Goal: Transaction & Acquisition: Purchase product/service

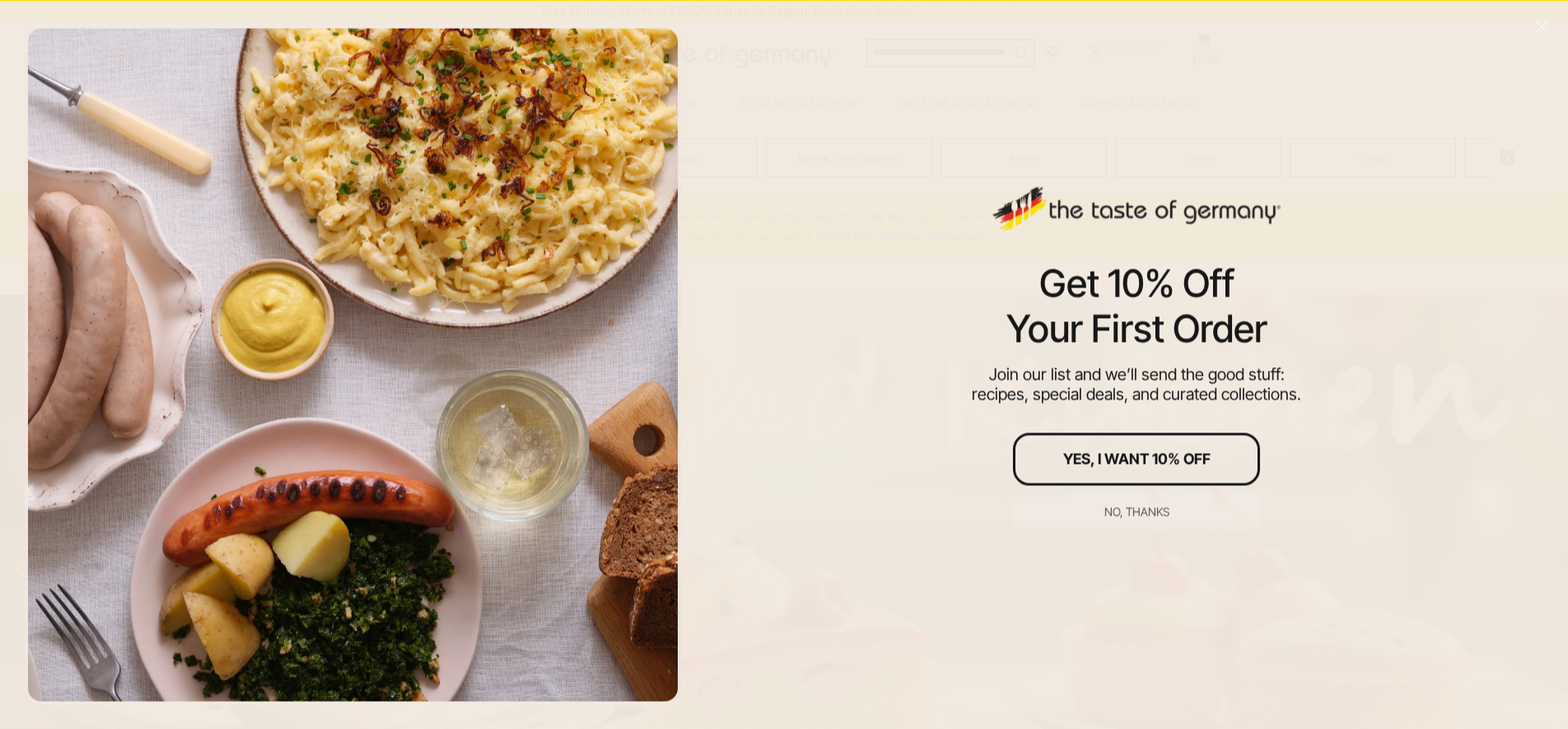
drag, startPoint x: 1144, startPoint y: 517, endPoint x: 1131, endPoint y: 506, distance: 17.0
click at [1141, 516] on div "No, thanks" at bounding box center [1136, 511] width 65 height 12
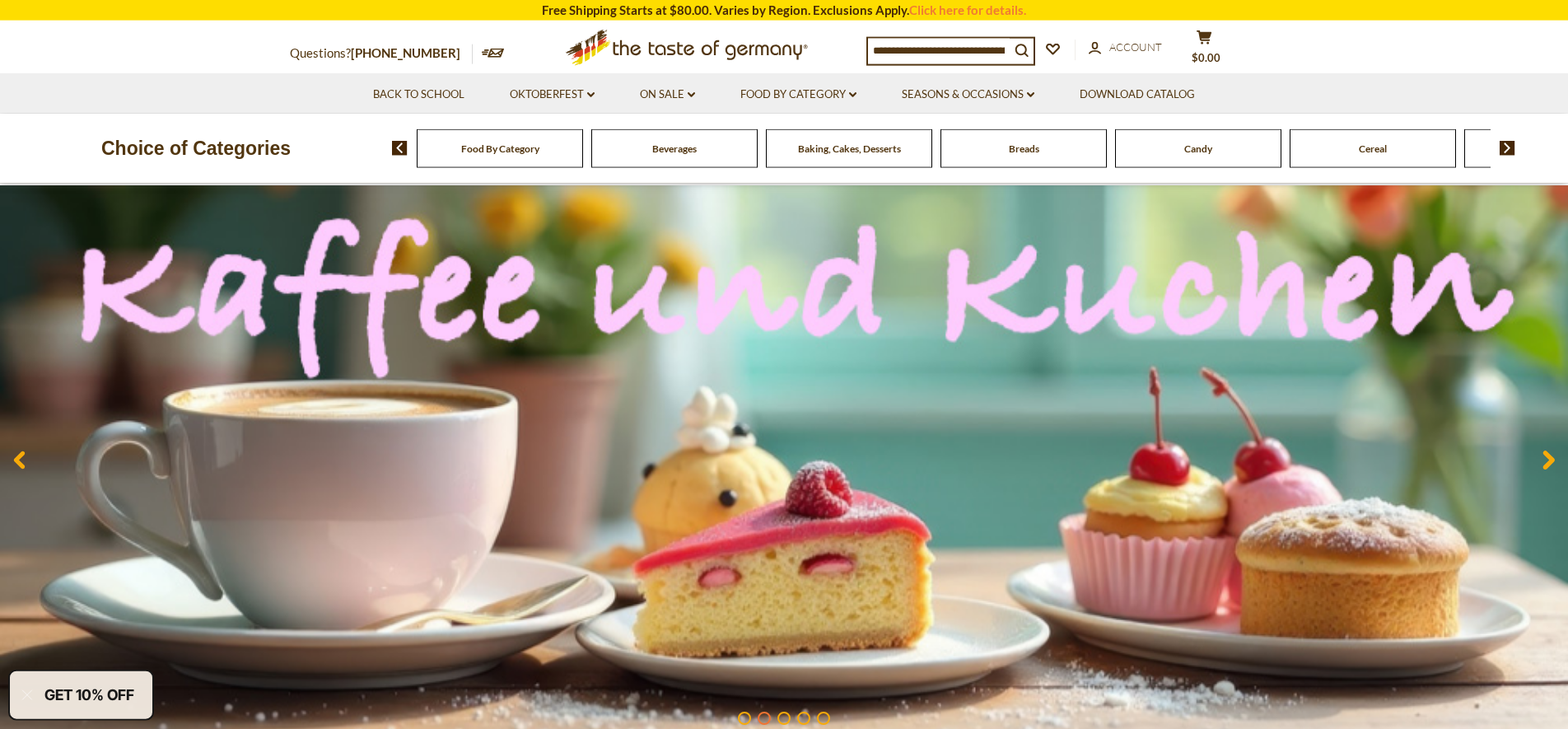
scroll to position [84, 0]
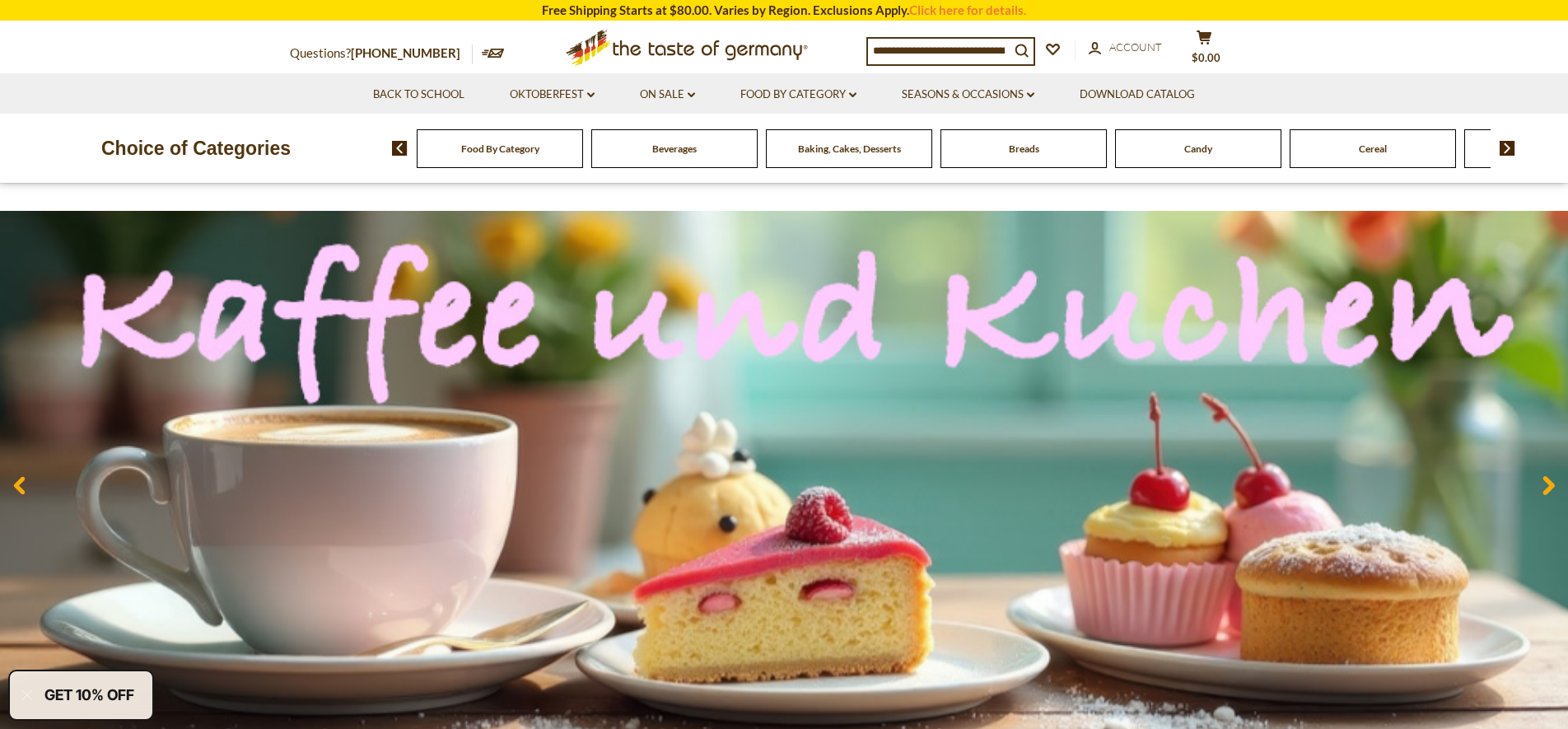
click at [1513, 148] on img at bounding box center [1508, 149] width 16 height 15
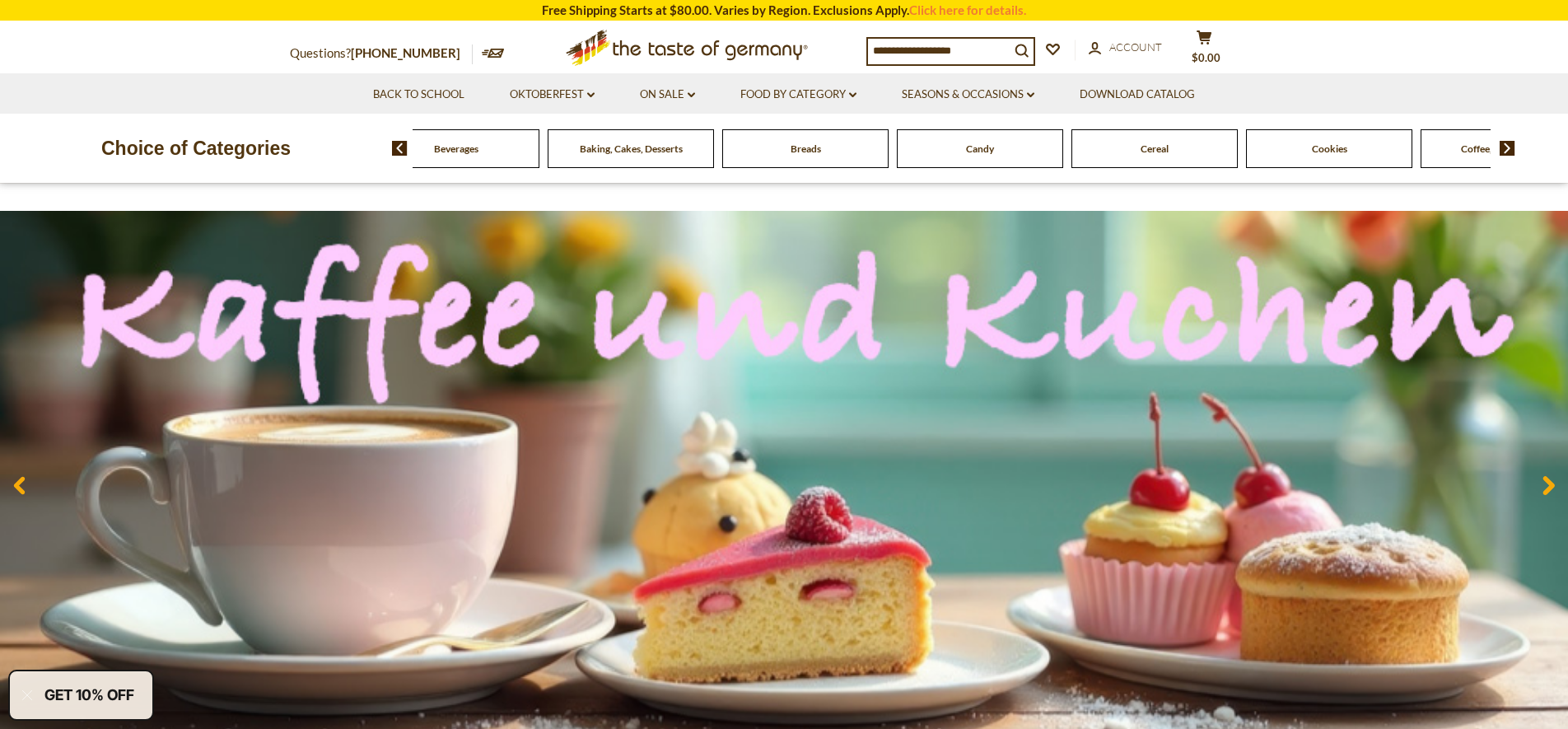
click at [1513, 148] on img at bounding box center [1508, 149] width 16 height 15
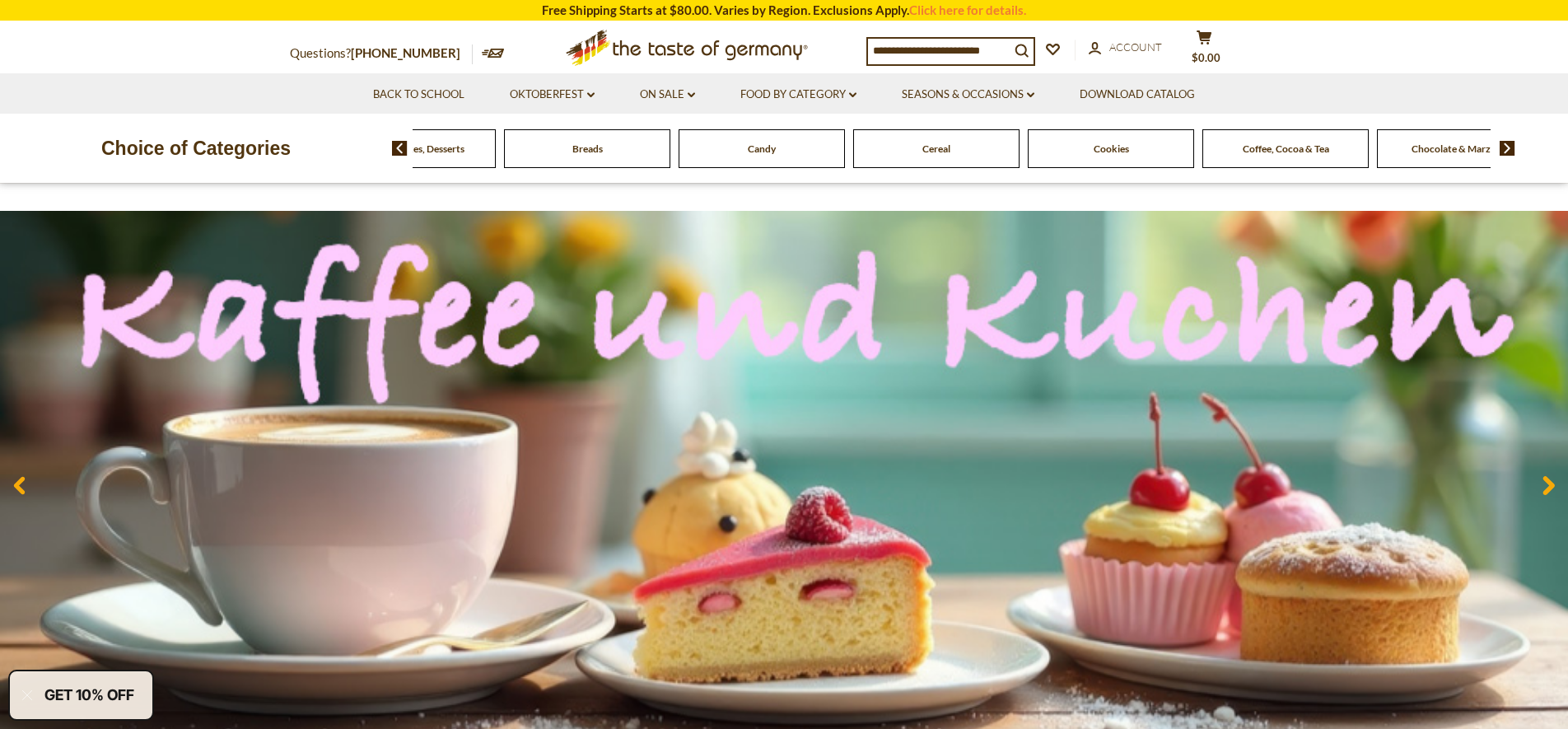
click at [1513, 148] on img at bounding box center [1508, 149] width 16 height 15
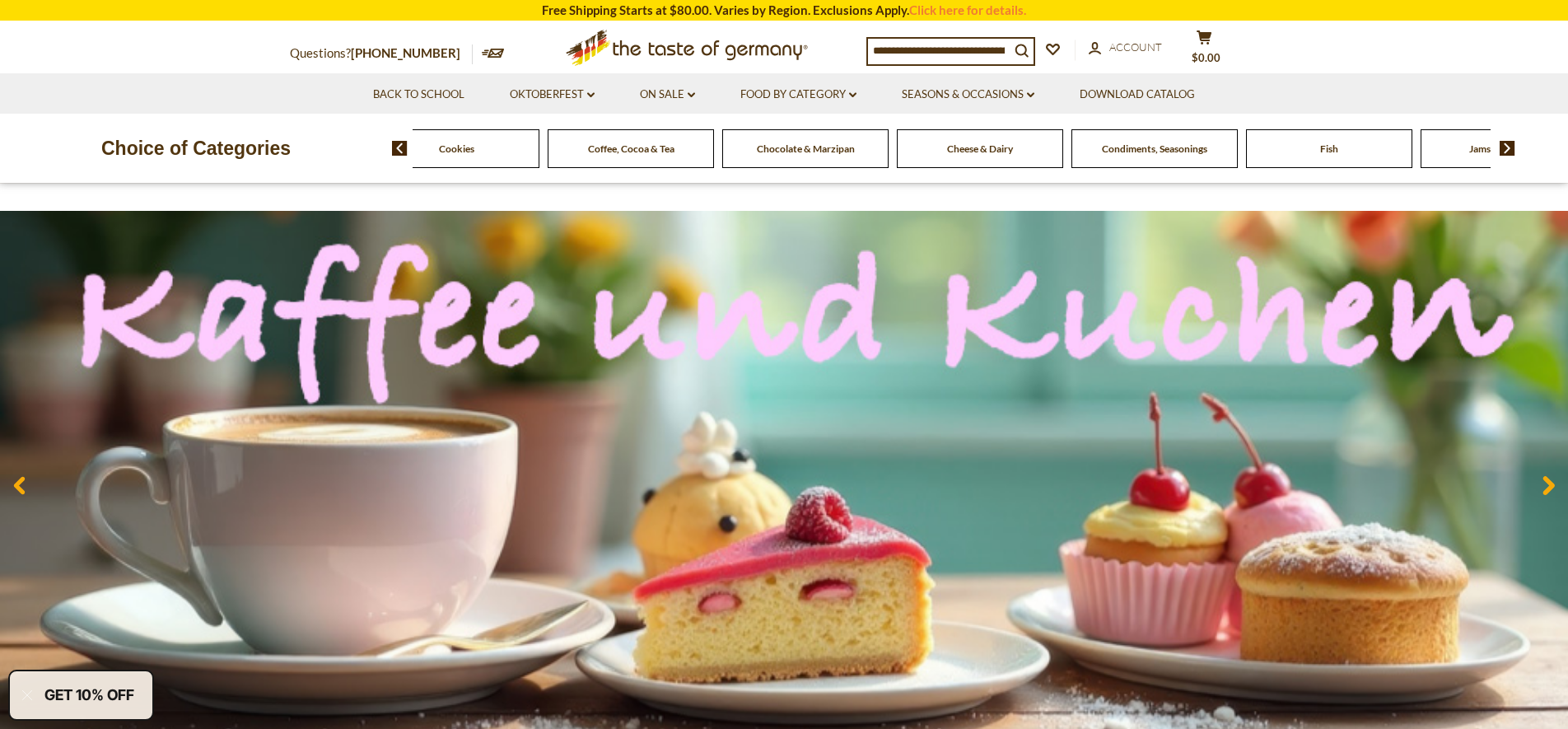
click at [1513, 148] on img at bounding box center [1508, 149] width 16 height 15
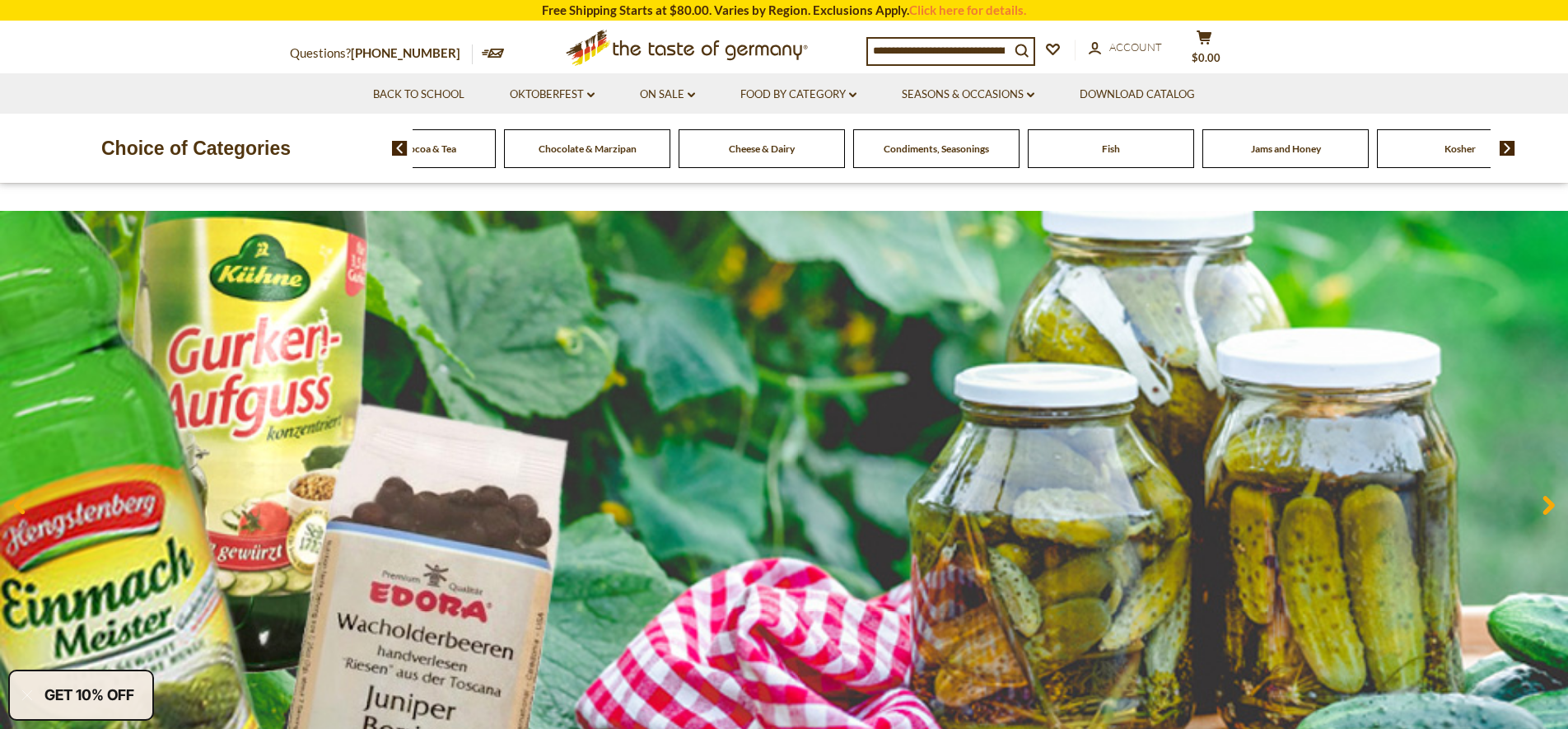
click at [1513, 148] on img at bounding box center [1508, 149] width 16 height 15
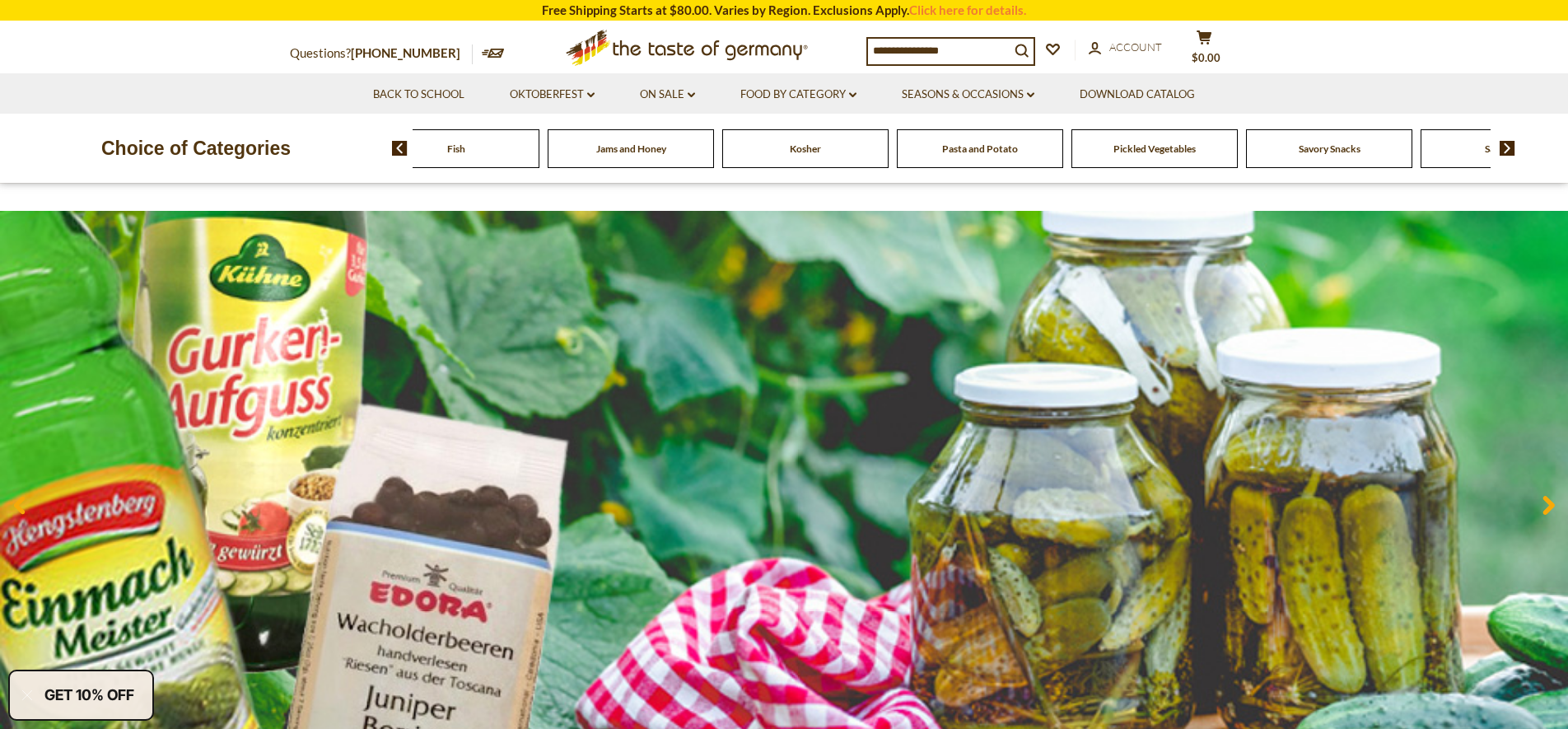
click at [1513, 148] on img at bounding box center [1508, 149] width 16 height 15
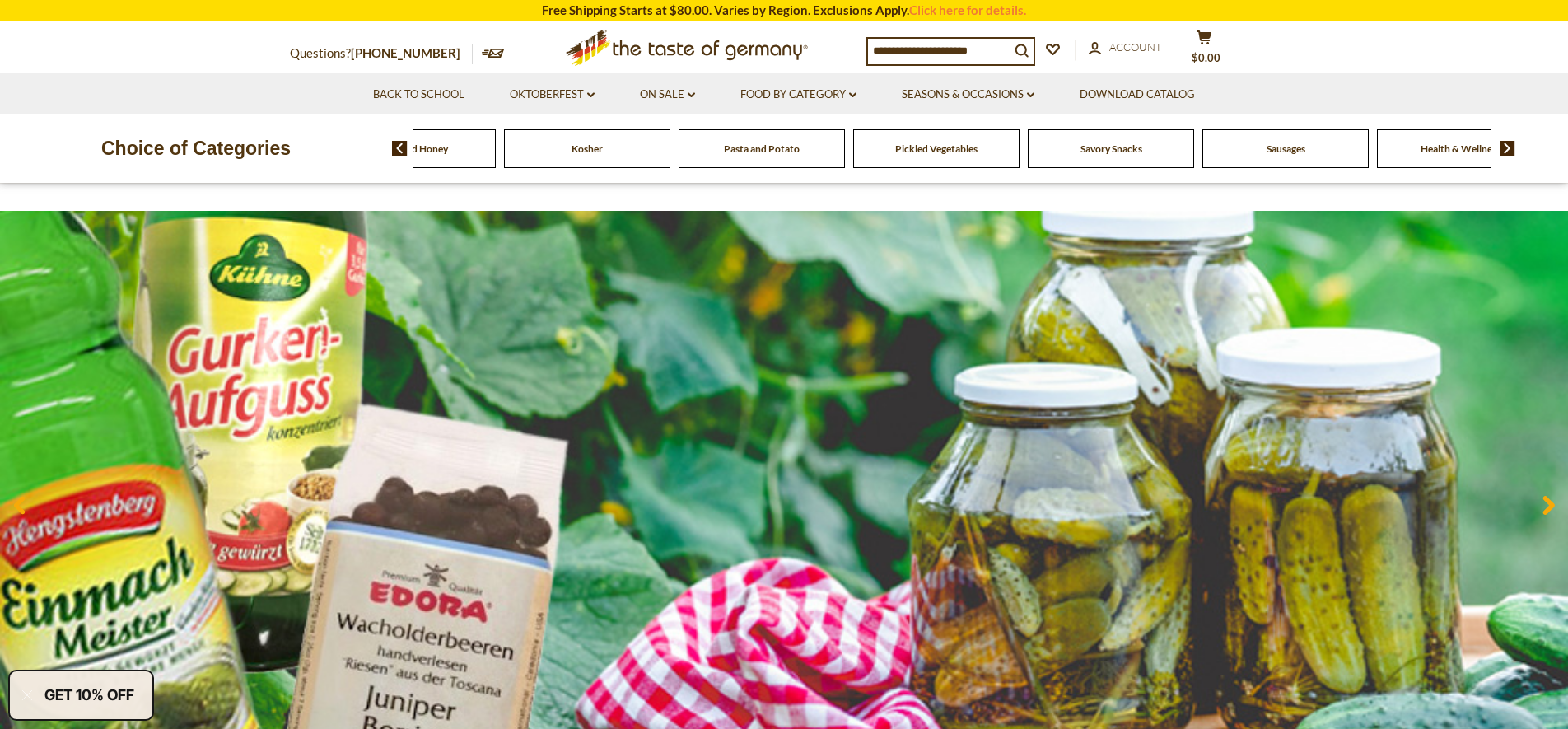
click at [1513, 148] on img at bounding box center [1508, 149] width 16 height 15
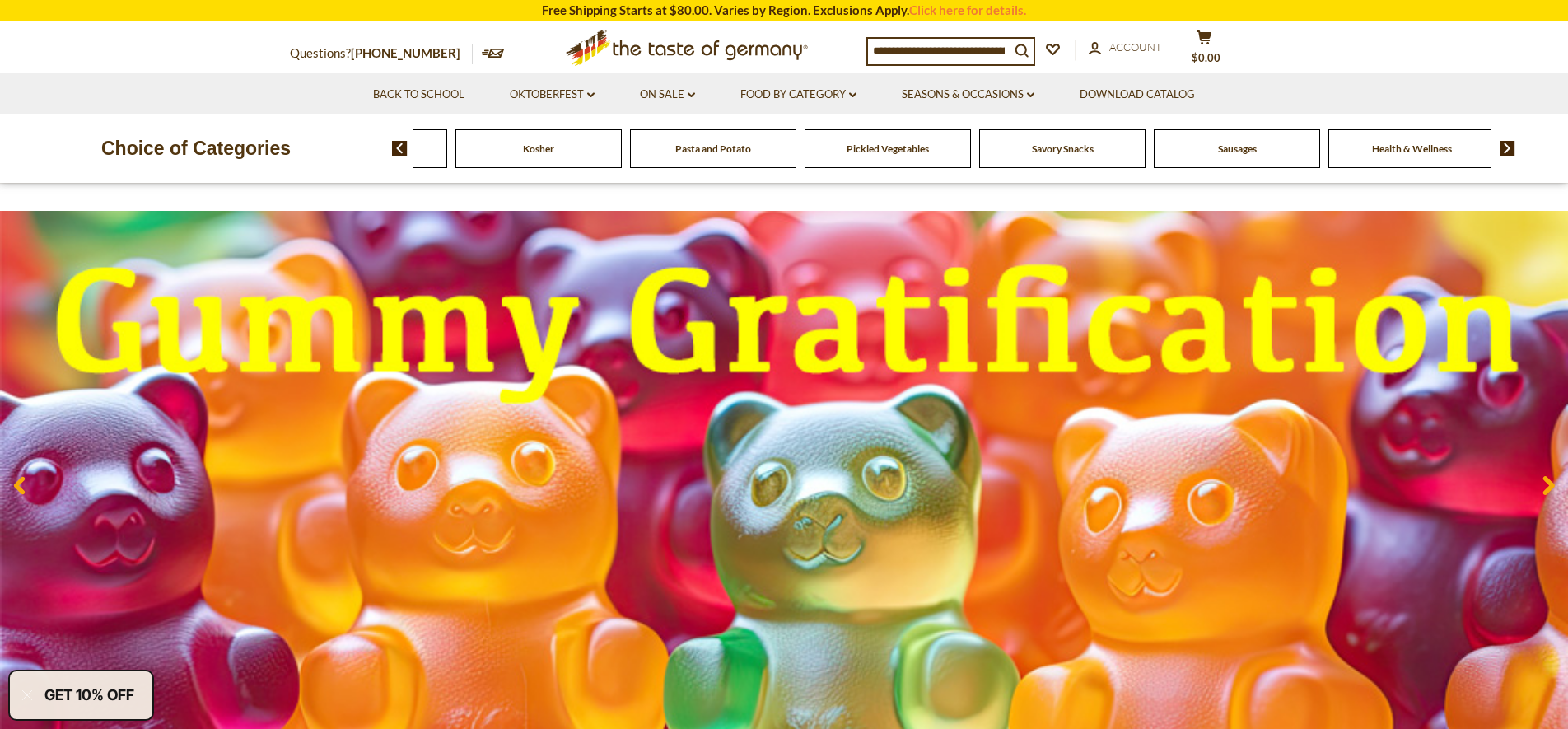
click at [1240, 148] on span "Sausages" at bounding box center [1238, 149] width 39 height 13
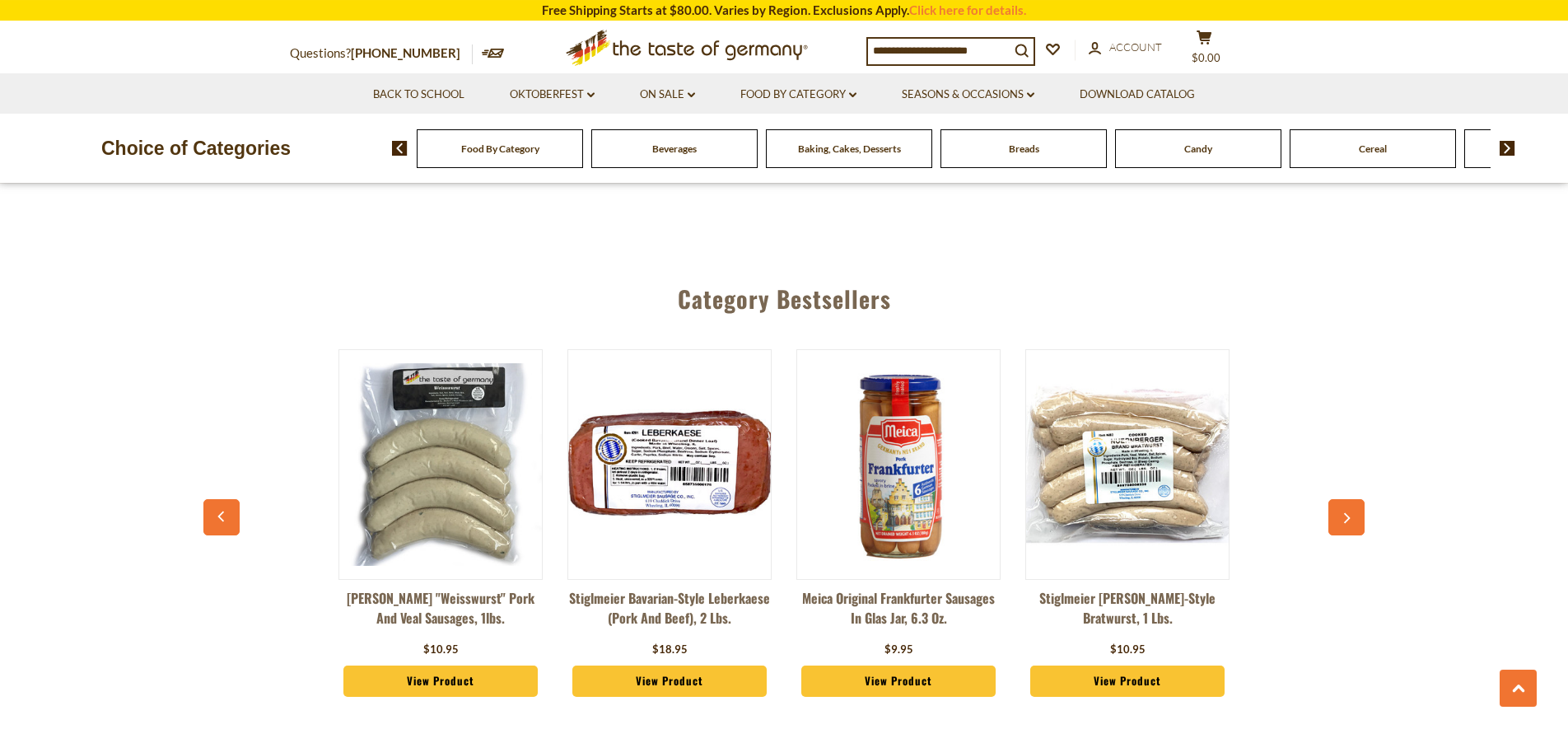
scroll to position [4369, 0]
